Goal: Obtain resource: Download file/media

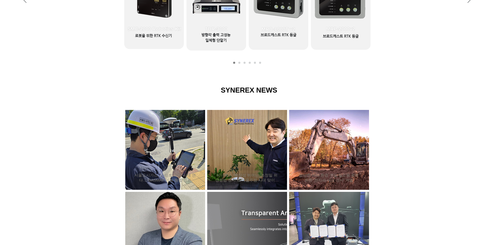
click at [455, 142] on div at bounding box center [247, 179] width 494 height 220
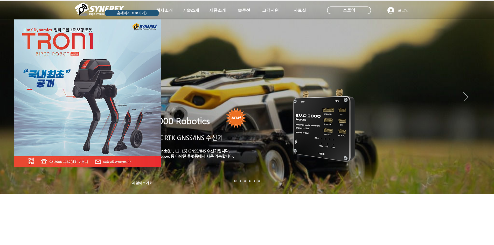
click at [166, 151] on div "LimX Dinamics" at bounding box center [247, 122] width 494 height 245
click at [158, 24] on icon "사이트로 돌아가기" at bounding box center [158, 22] width 5 height 6
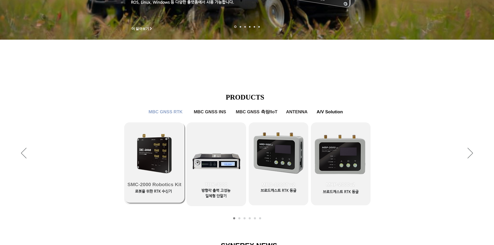
click at [142, 153] on link "SMC-2000 Robotics Kit" at bounding box center [155, 162] width 60 height 80
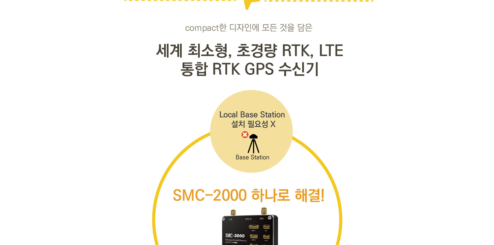
scroll to position [1321, 0]
click at [375, 80] on div at bounding box center [247, 225] width 494 height 2778
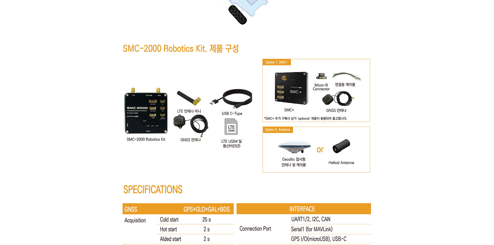
scroll to position [2591, 0]
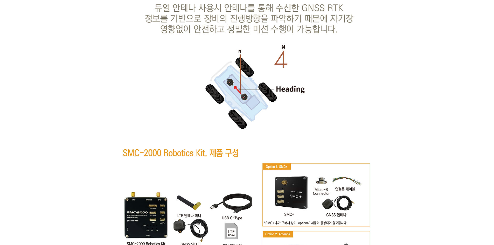
scroll to position [2487, 0]
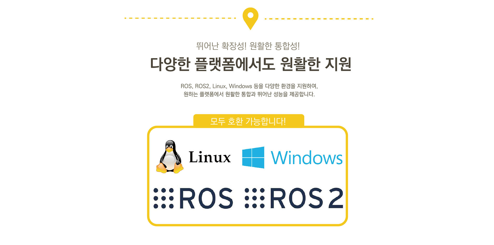
scroll to position [1062, 0]
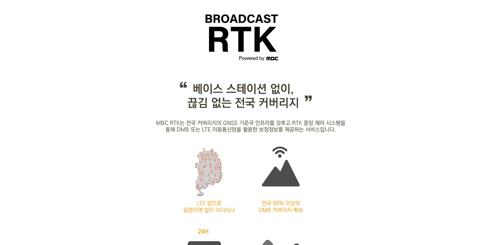
scroll to position [466, 0]
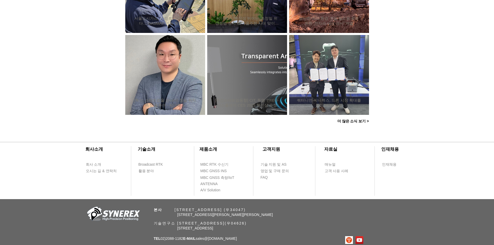
scroll to position [154, 0]
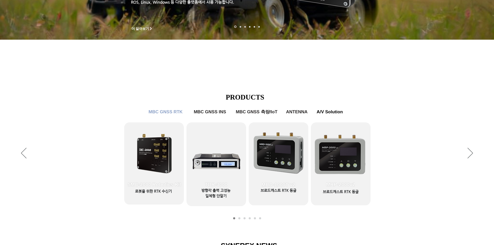
click at [341, 69] on div "main content" at bounding box center [247, 3] width 494 height 157
click at [218, 115] on span "MBC GNSS INS" at bounding box center [210, 112] width 36 height 6
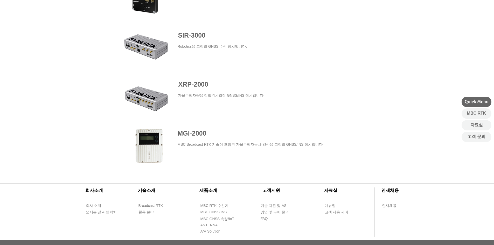
scroll to position [285, 0]
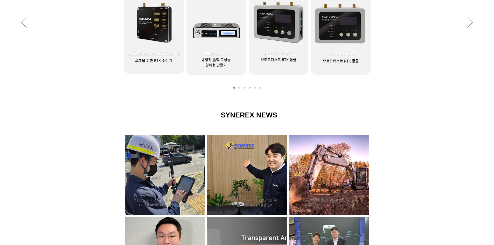
scroll to position [154, 0]
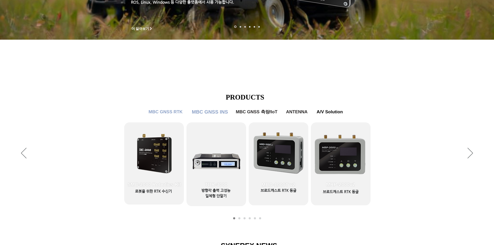
click at [206, 113] on span "MBC GNSS INS" at bounding box center [210, 112] width 36 height 6
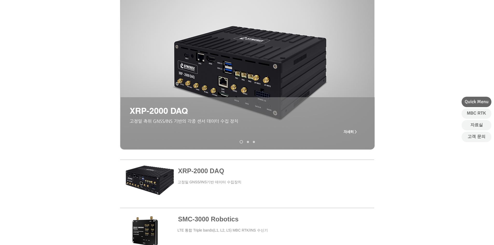
click at [91, 152] on div "main content" at bounding box center [247, 92] width 494 height 130
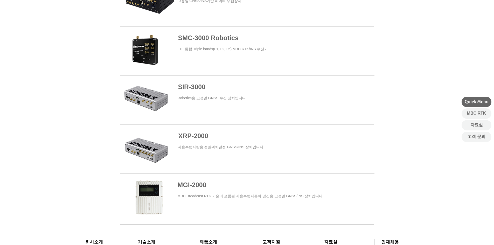
scroll to position [233, 0]
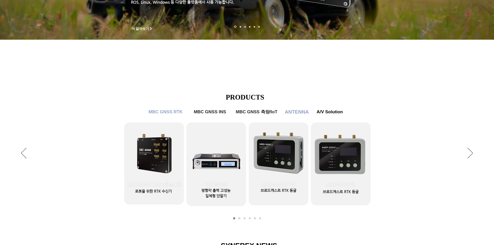
click at [292, 115] on span "ANTENNA" at bounding box center [297, 112] width 24 height 6
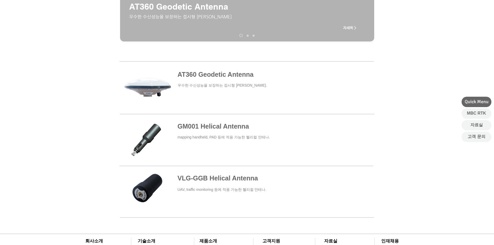
scroll to position [155, 0]
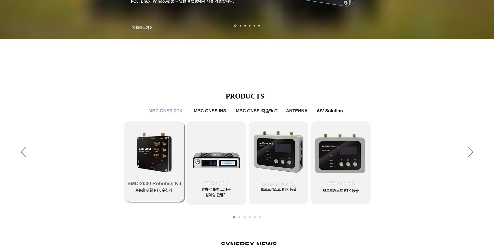
scroll to position [154, 0]
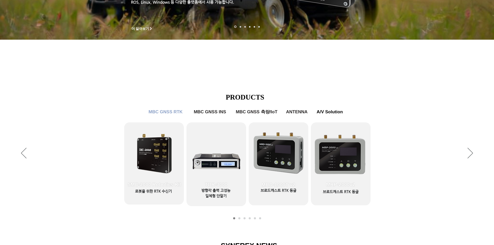
click at [98, 174] on div "슬라이드쇼" at bounding box center [247, 153] width 494 height 143
click at [168, 217] on div "슬라이드쇼" at bounding box center [247, 153] width 494 height 143
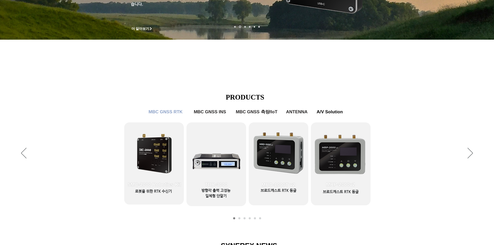
click at [386, 156] on div "슬라이드쇼" at bounding box center [247, 153] width 494 height 143
click at [386, 162] on div "슬라이드쇼" at bounding box center [247, 153] width 494 height 143
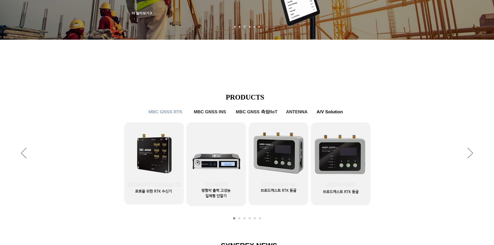
drag, startPoint x: 392, startPoint y: 144, endPoint x: 388, endPoint y: 143, distance: 4.0
click at [392, 144] on div "슬라이드쇼" at bounding box center [247, 153] width 494 height 143
click at [394, 167] on div "슬라이드쇼" at bounding box center [247, 153] width 494 height 143
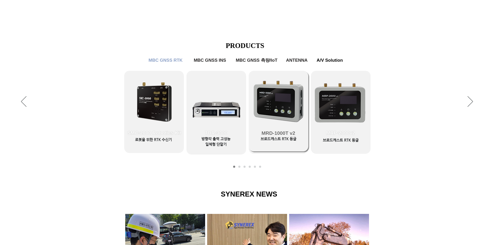
scroll to position [206, 0]
click at [223, 59] on span "MBC GNSS INS" at bounding box center [210, 60] width 36 height 6
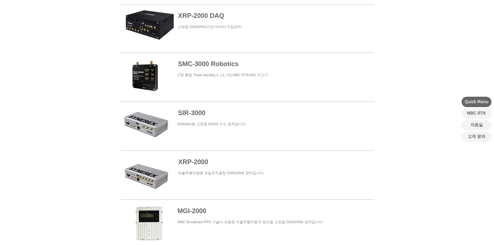
scroll to position [207, 0]
click at [110, 123] on div at bounding box center [247, 126] width 494 height 249
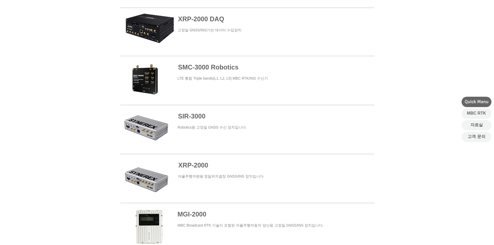
scroll to position [204, 0]
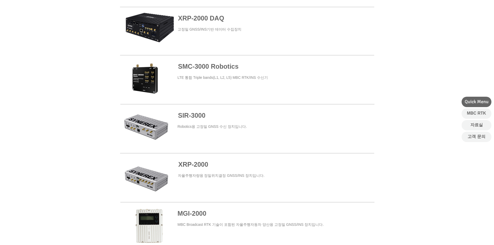
click at [88, 125] on div at bounding box center [247, 129] width 494 height 249
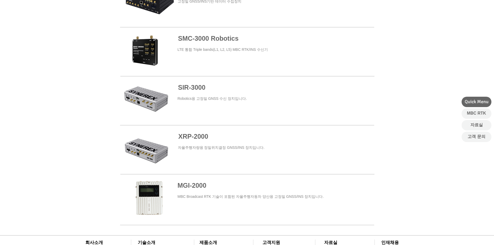
scroll to position [231, 0]
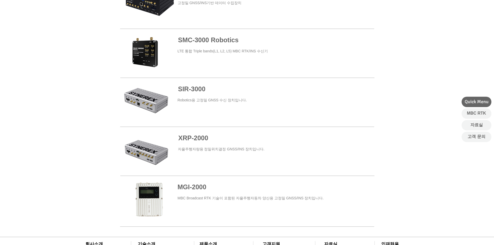
click at [71, 124] on div at bounding box center [247, 103] width 494 height 249
click at [147, 64] on span at bounding box center [247, 53] width 254 height 47
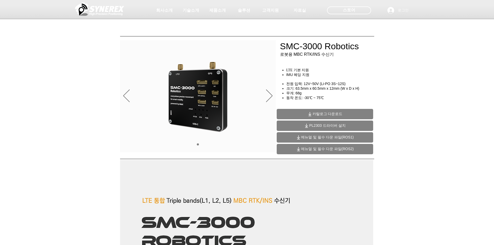
click at [349, 152] on span "메뉴얼 및 필수 다운 파일(ROS2)" at bounding box center [325, 149] width 96 height 10
click at [338, 137] on span "메뉴얼 및 필수 다운 파일(ROS1)" at bounding box center [327, 137] width 53 height 5
click at [356, 126] on span "PL2303 드라이버 설치" at bounding box center [325, 126] width 96 height 10
click at [349, 114] on span "카탈로그 다운로드" at bounding box center [325, 114] width 96 height 10
drag, startPoint x: 386, startPoint y: 73, endPoint x: 346, endPoint y: 112, distance: 55.9
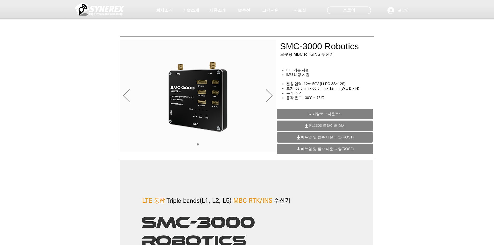
click at [385, 74] on div at bounding box center [247, 38] width 494 height 77
click at [342, 113] on span "카탈로그 다운로드" at bounding box center [327, 114] width 30 height 5
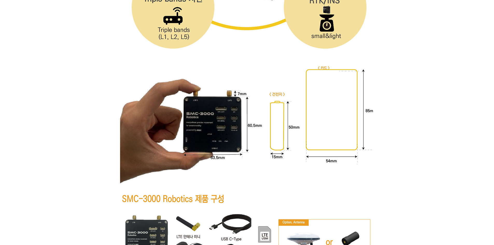
scroll to position [1740, 0]
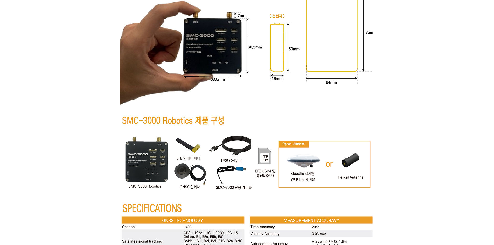
scroll to position [1817, 0]
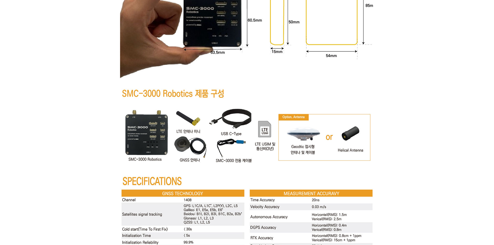
scroll to position [1844, 0]
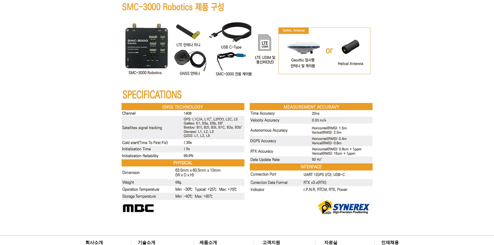
scroll to position [1899, 0]
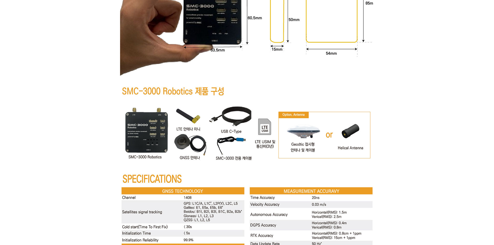
scroll to position [1847, 0]
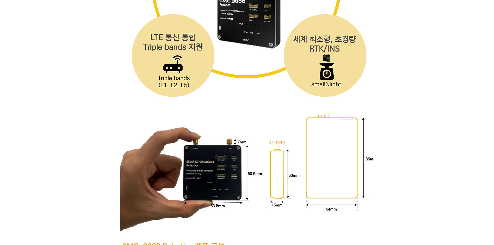
scroll to position [1691, 0]
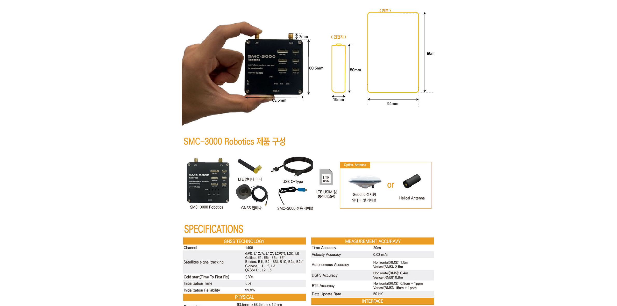
scroll to position [1796, 0]
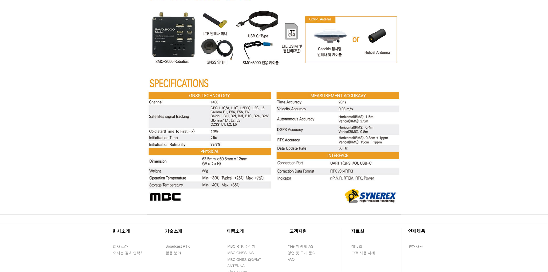
scroll to position [1942, 0]
drag, startPoint x: 100, startPoint y: 107, endPoint x: 158, endPoint y: 82, distance: 63.2
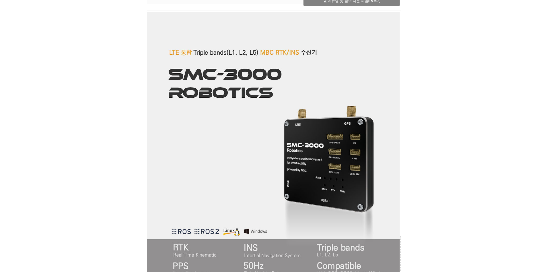
scroll to position [0, 0]
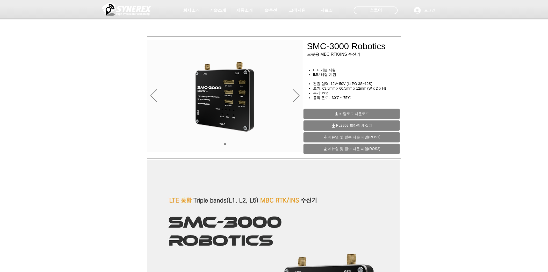
click at [444, 117] on div "main content" at bounding box center [274, 117] width 548 height 77
drag, startPoint x: 76, startPoint y: 151, endPoint x: 236, endPoint y: 87, distance: 172.9
click at [76, 152] on div "main content" at bounding box center [274, 117] width 548 height 77
drag, startPoint x: 498, startPoint y: 87, endPoint x: 493, endPoint y: 90, distance: 5.5
click at [493, 87] on div "main content" at bounding box center [274, 117] width 548 height 77
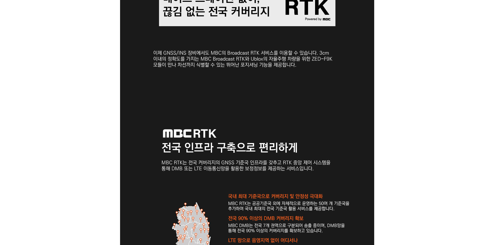
scroll to position [596, 0]
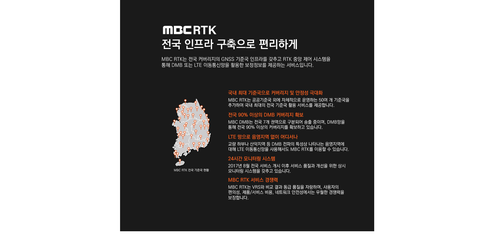
scroll to position [699, 0]
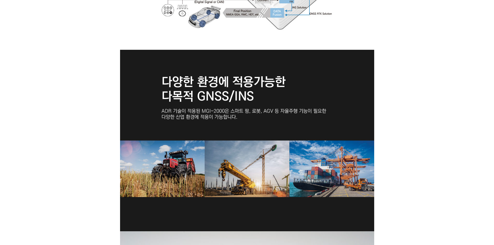
scroll to position [1088, 0]
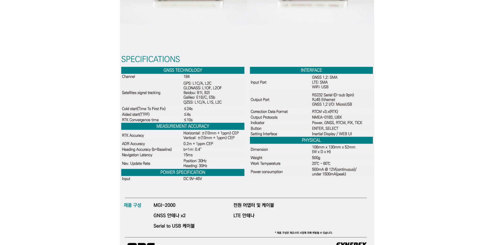
scroll to position [1554, 0]
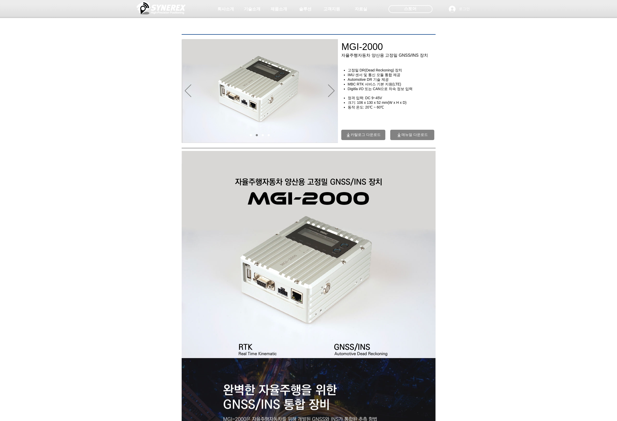
scroll to position [0, 0]
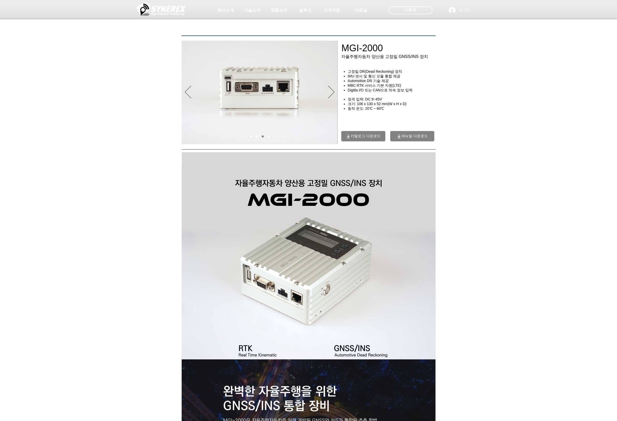
drag, startPoint x: 511, startPoint y: 121, endPoint x: 433, endPoint y: 136, distance: 79.4
click at [493, 121] on div "main content" at bounding box center [308, 111] width 617 height 65
click at [422, 139] on span "매뉴얼 다운로드" at bounding box center [415, 136] width 26 height 5
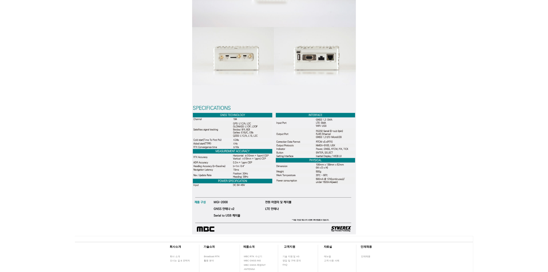
scroll to position [1446, 0]
